Goal: Check status: Check status

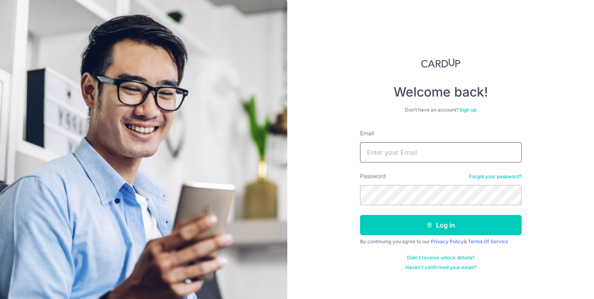
type input "[EMAIL_ADDRESS][DOMAIN_NAME]"
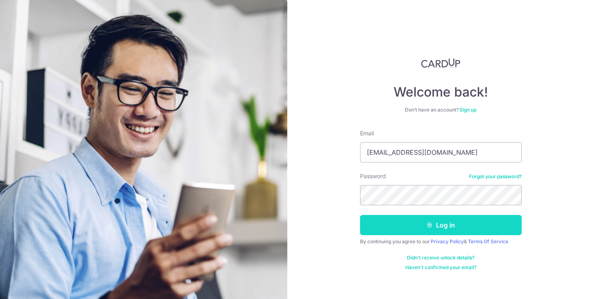
click at [420, 229] on button "Log in" at bounding box center [441, 225] width 162 height 20
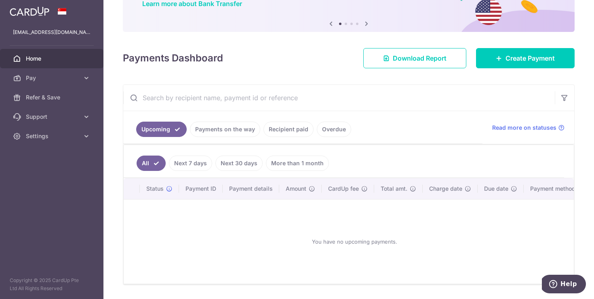
scroll to position [72, 0]
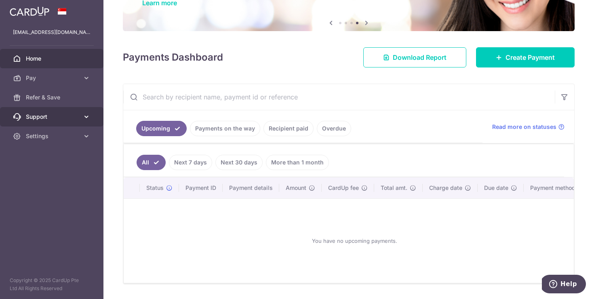
click at [87, 118] on icon at bounding box center [86, 117] width 8 height 8
click at [87, 117] on icon at bounding box center [86, 117] width 8 height 8
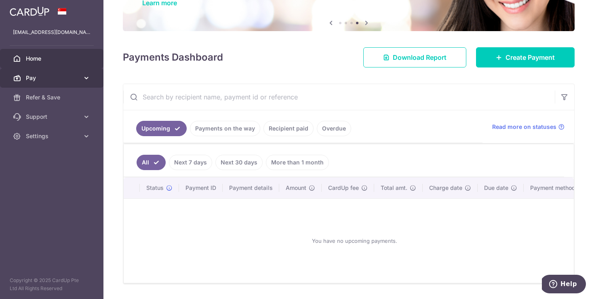
click at [86, 79] on icon at bounding box center [86, 78] width 8 height 8
click at [227, 130] on link "Payments on the way" at bounding box center [225, 128] width 70 height 15
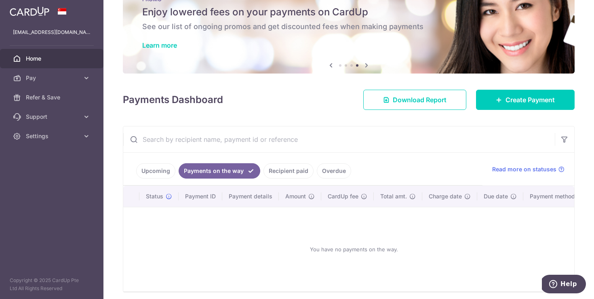
scroll to position [61, 0]
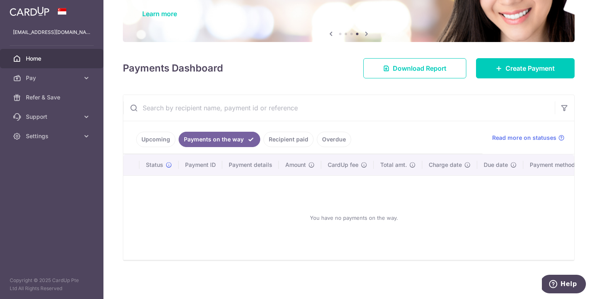
click at [162, 138] on link "Upcoming" at bounding box center [155, 139] width 39 height 15
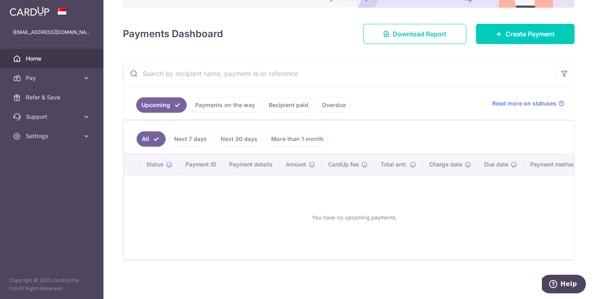
scroll to position [0, 0]
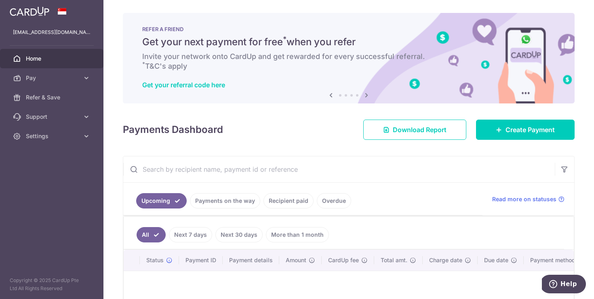
click at [227, 204] on link "Payments on the way" at bounding box center [225, 200] width 70 height 15
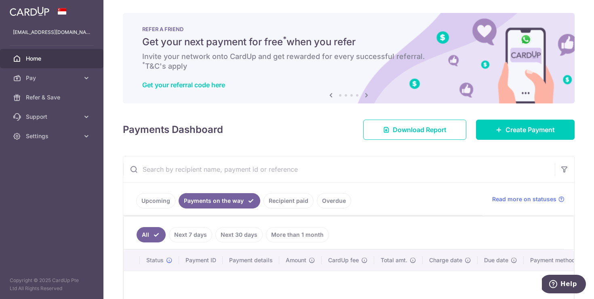
scroll to position [48, 0]
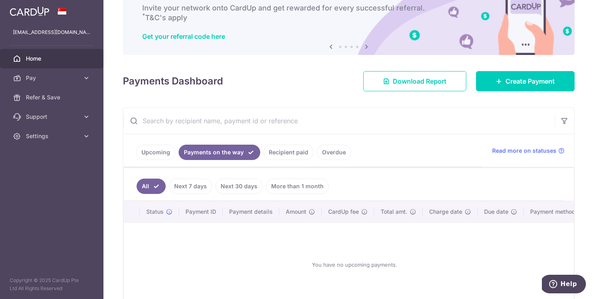
click at [271, 155] on link "Recipient paid" at bounding box center [288, 152] width 50 height 15
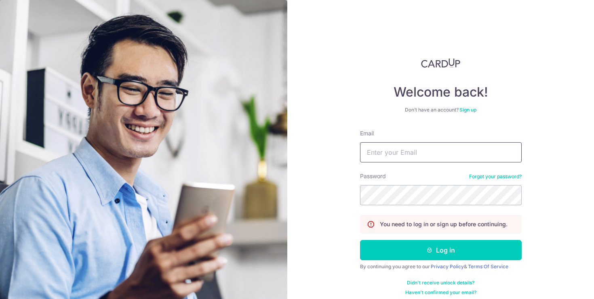
type input "[EMAIL_ADDRESS][DOMAIN_NAME]"
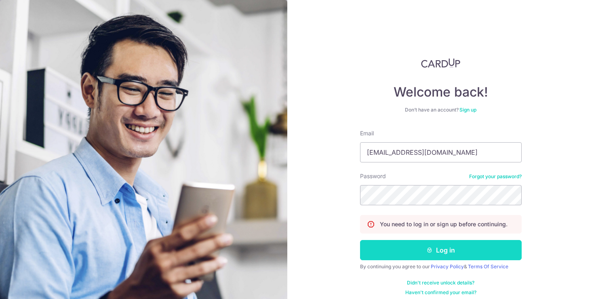
click at [451, 258] on button "Log in" at bounding box center [441, 250] width 162 height 20
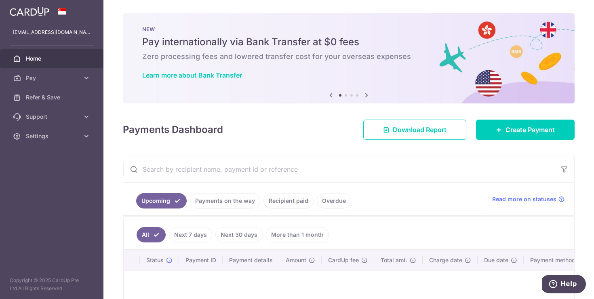
click at [286, 206] on link "Recipient paid" at bounding box center [288, 200] width 50 height 15
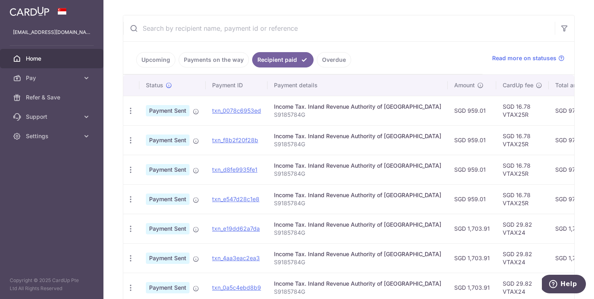
scroll to position [145, 0]
